Goal: Navigation & Orientation: Find specific page/section

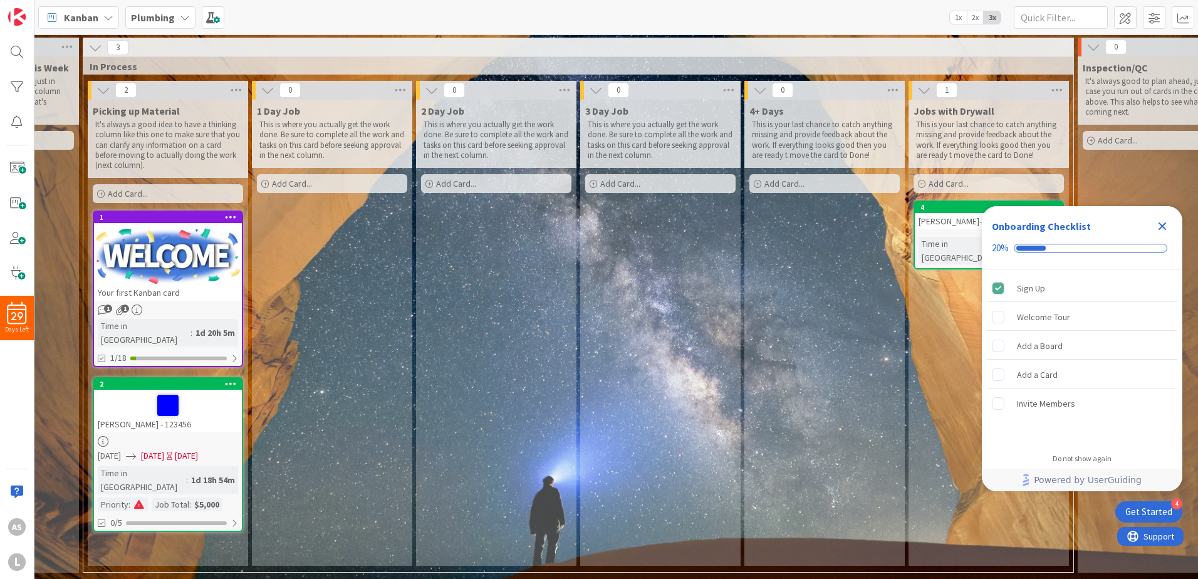
scroll to position [0, 1114]
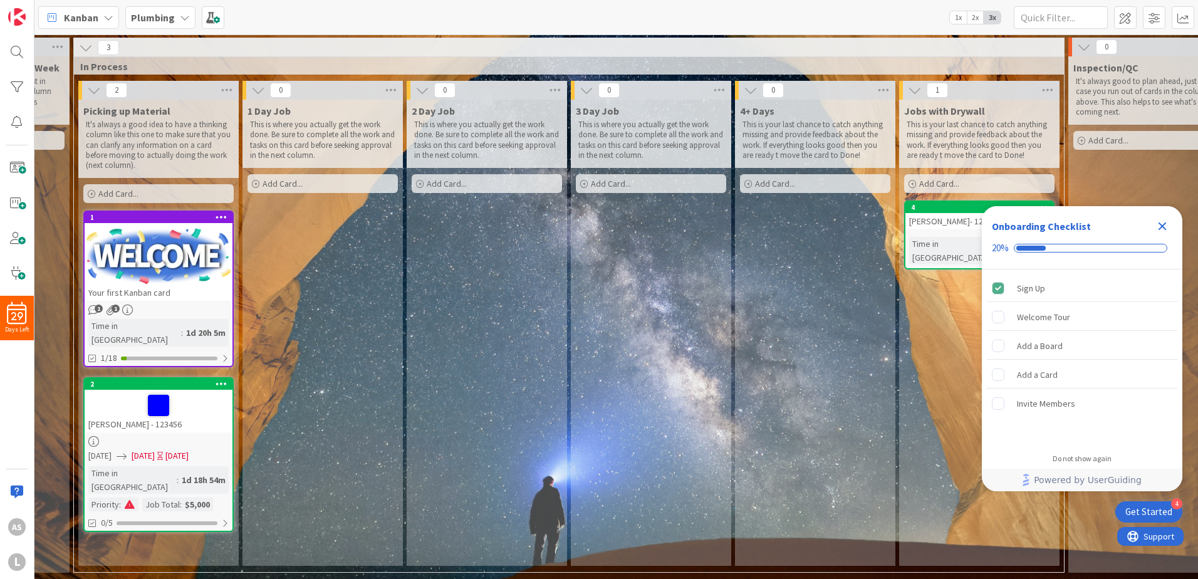
click at [202, 398] on div at bounding box center [158, 405] width 140 height 26
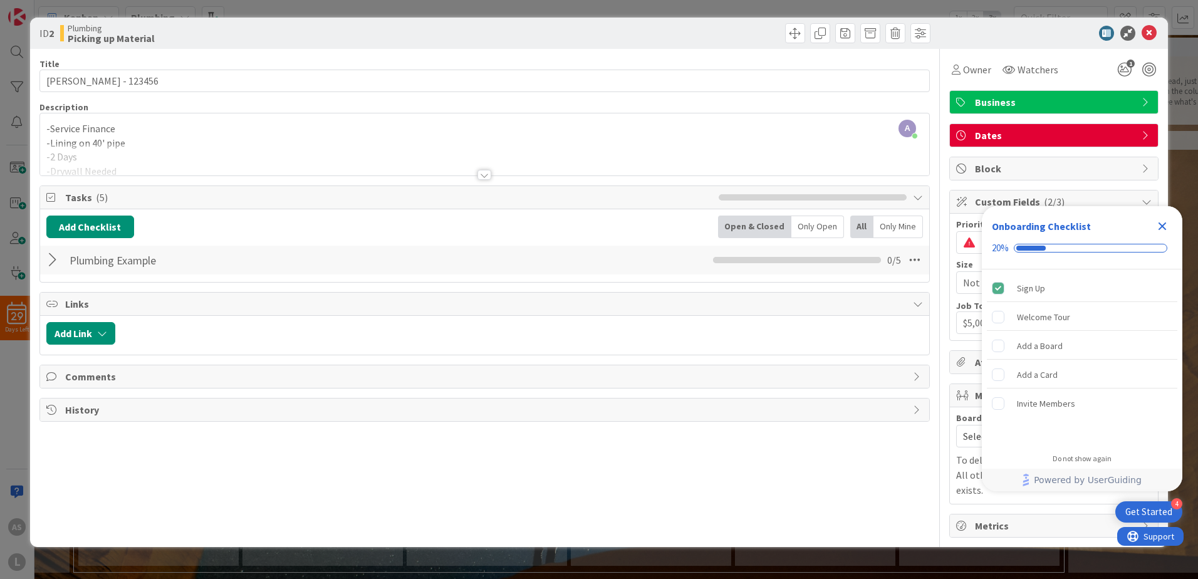
click at [59, 267] on div at bounding box center [54, 260] width 16 height 23
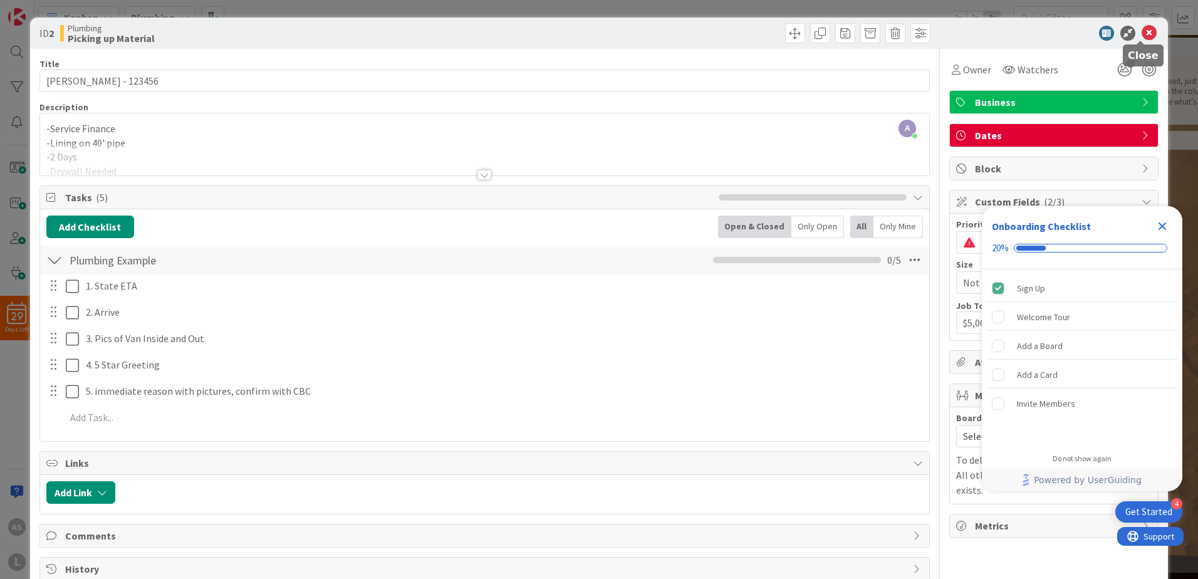
click at [1141, 34] on icon at bounding box center [1148, 33] width 15 height 15
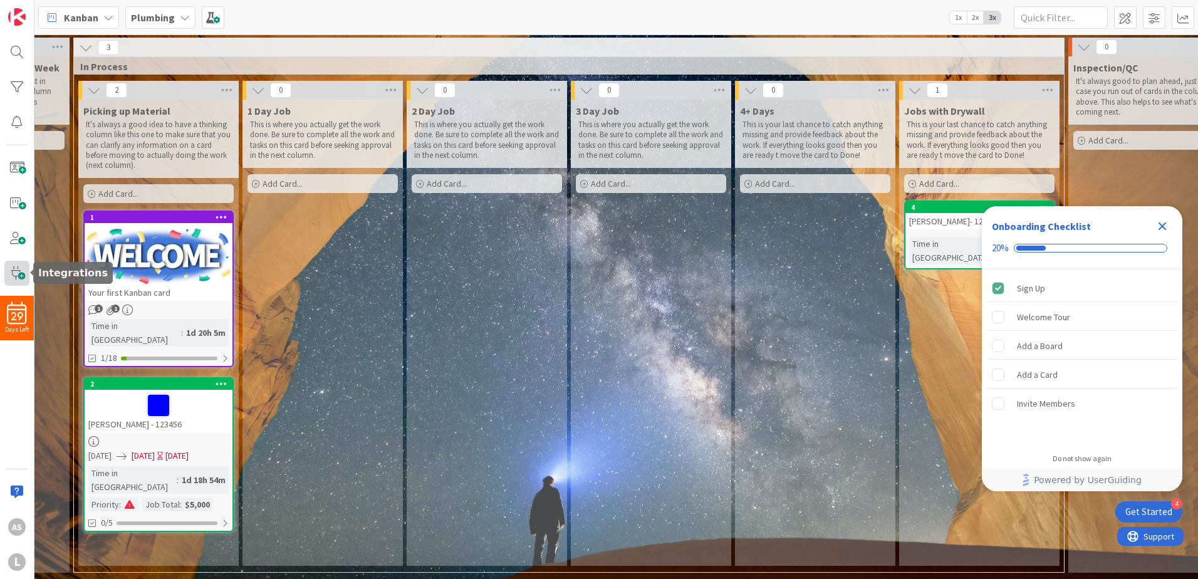
click at [22, 275] on span at bounding box center [16, 273] width 25 height 25
